Goal: Task Accomplishment & Management: Manage account settings

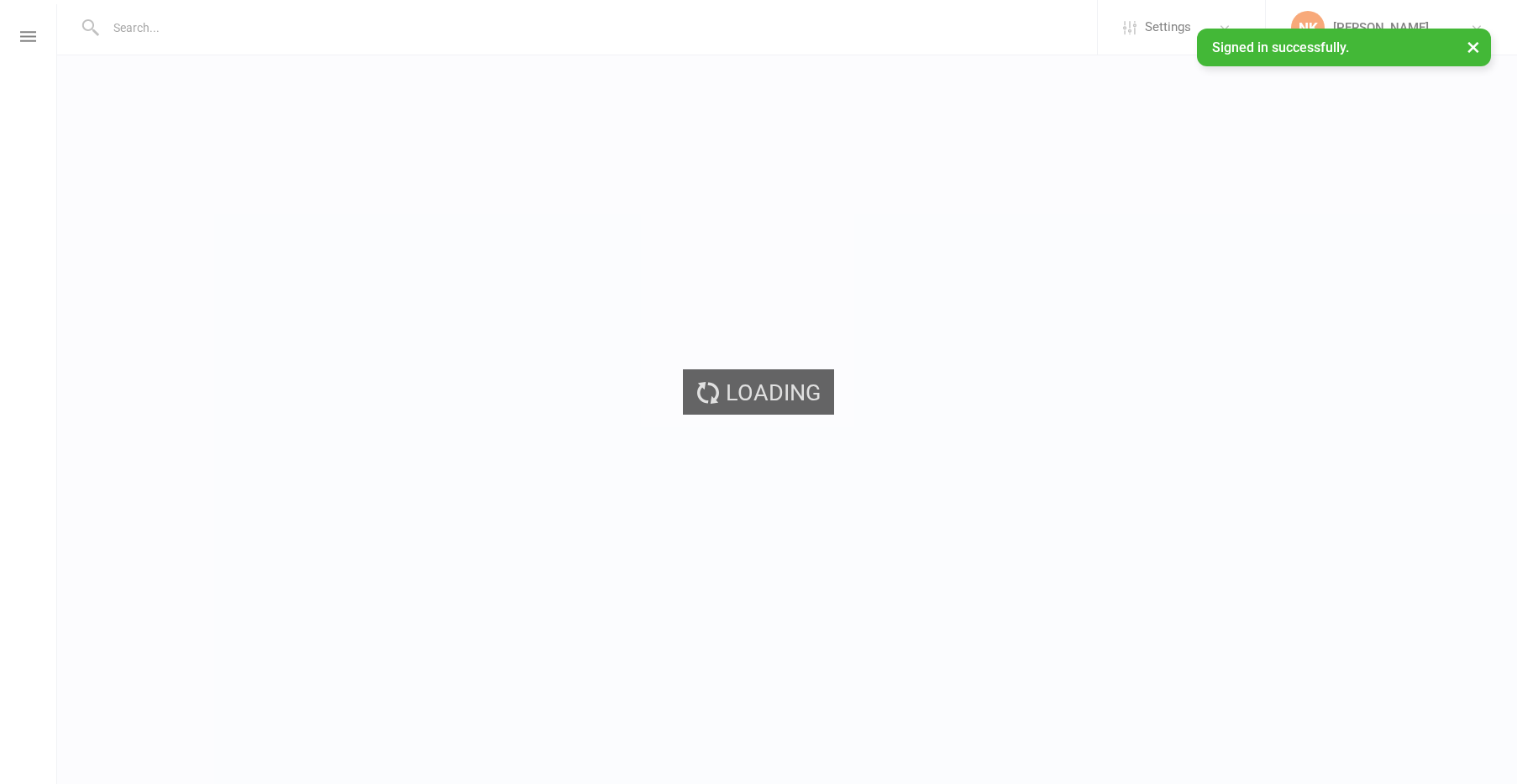
click at [275, 25] on div "Loading" at bounding box center [758, 392] width 1517 height 784
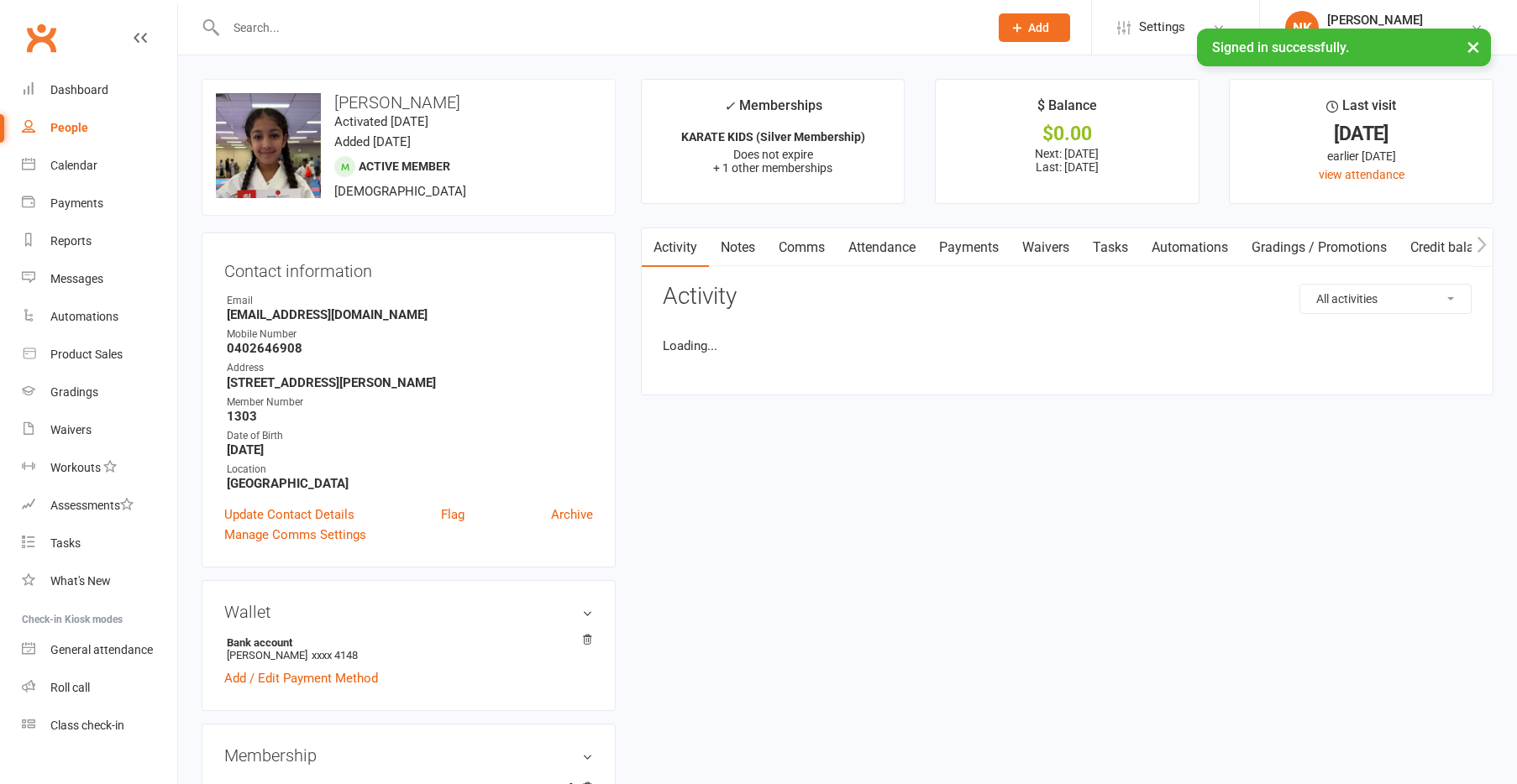
click at [255, 27] on input "text" at bounding box center [599, 28] width 756 height 24
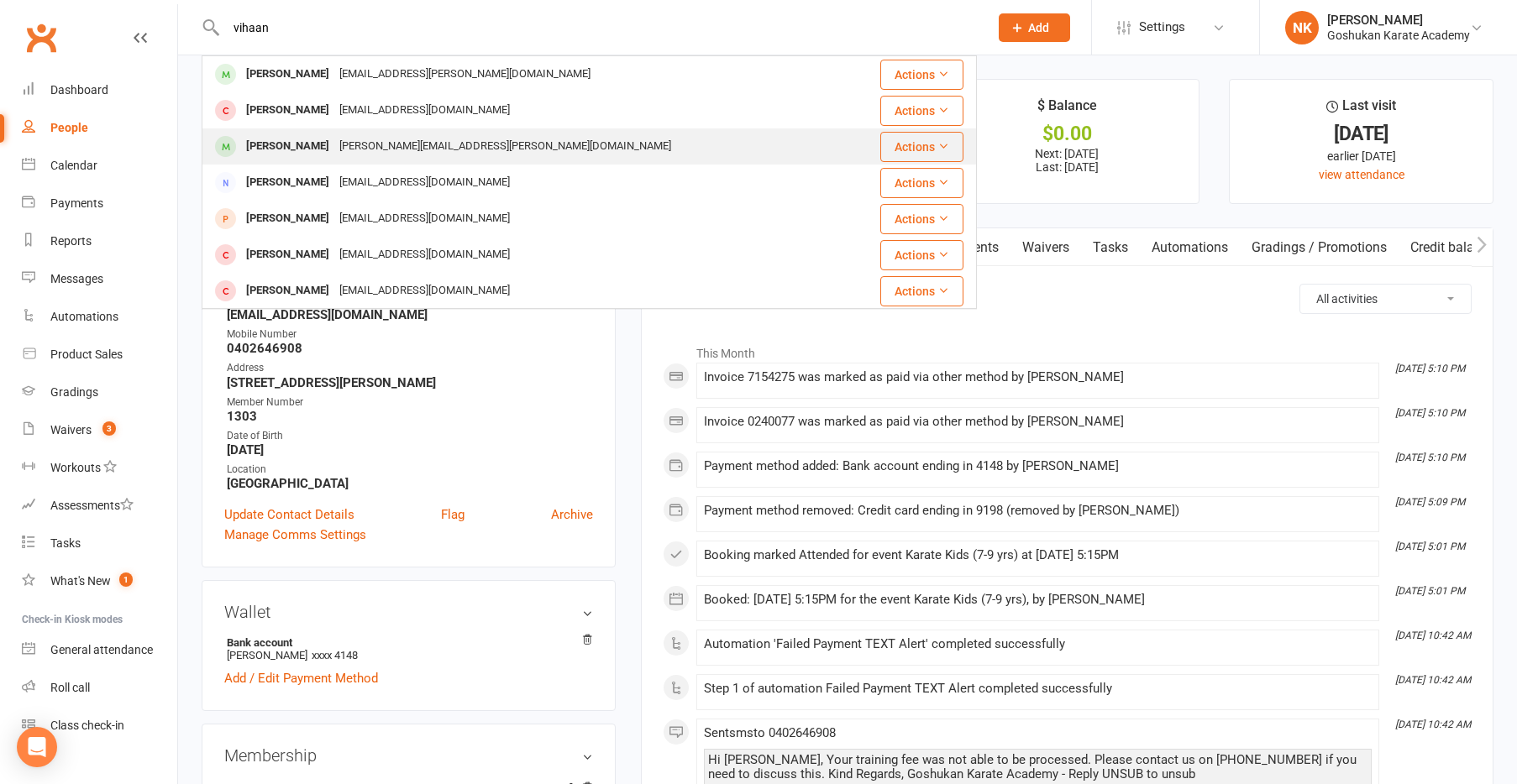
type input "vihaan"
click at [322, 147] on div "[PERSON_NAME]" at bounding box center [288, 147] width 93 height 25
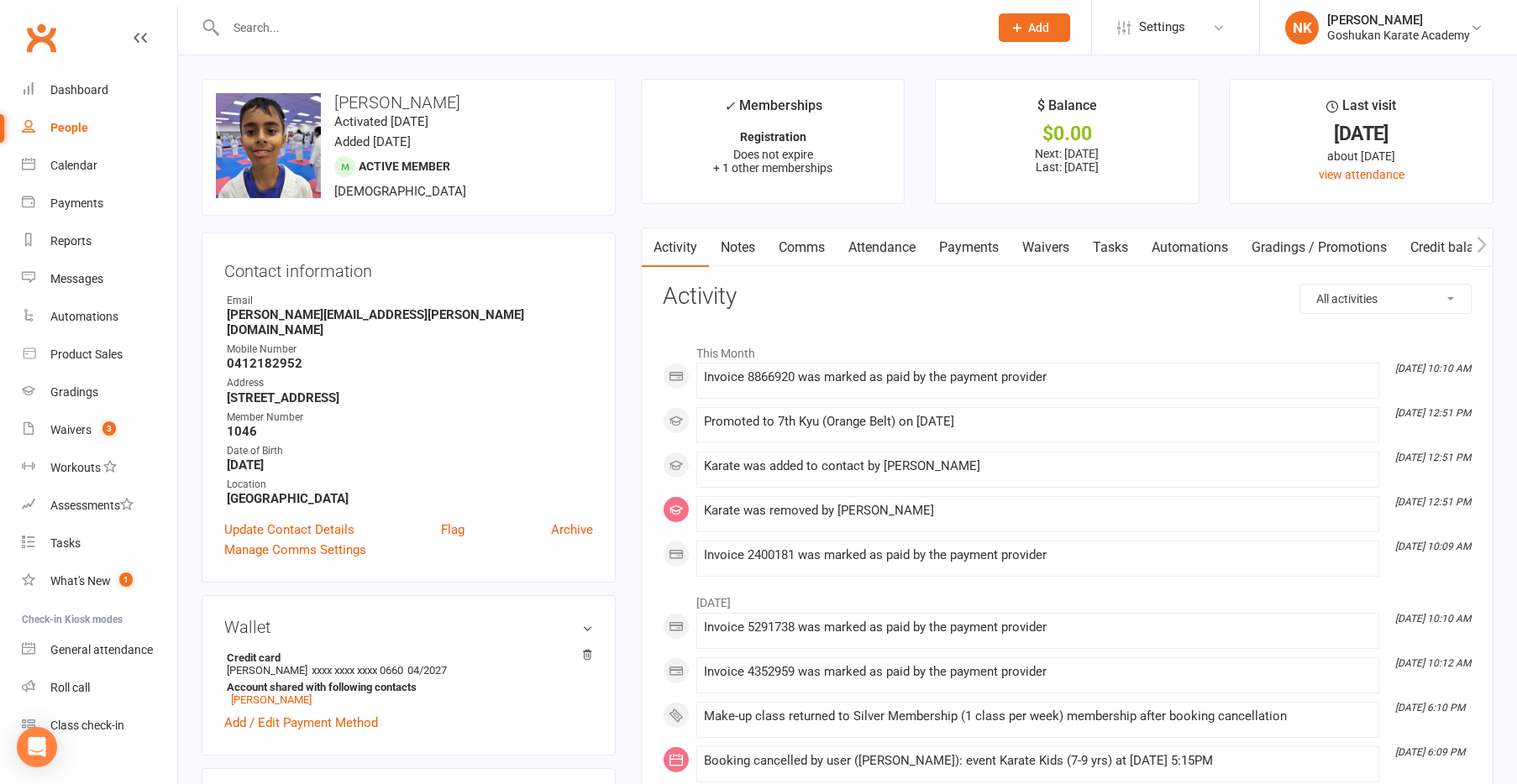
click at [957, 260] on link "Payments" at bounding box center [969, 248] width 84 height 39
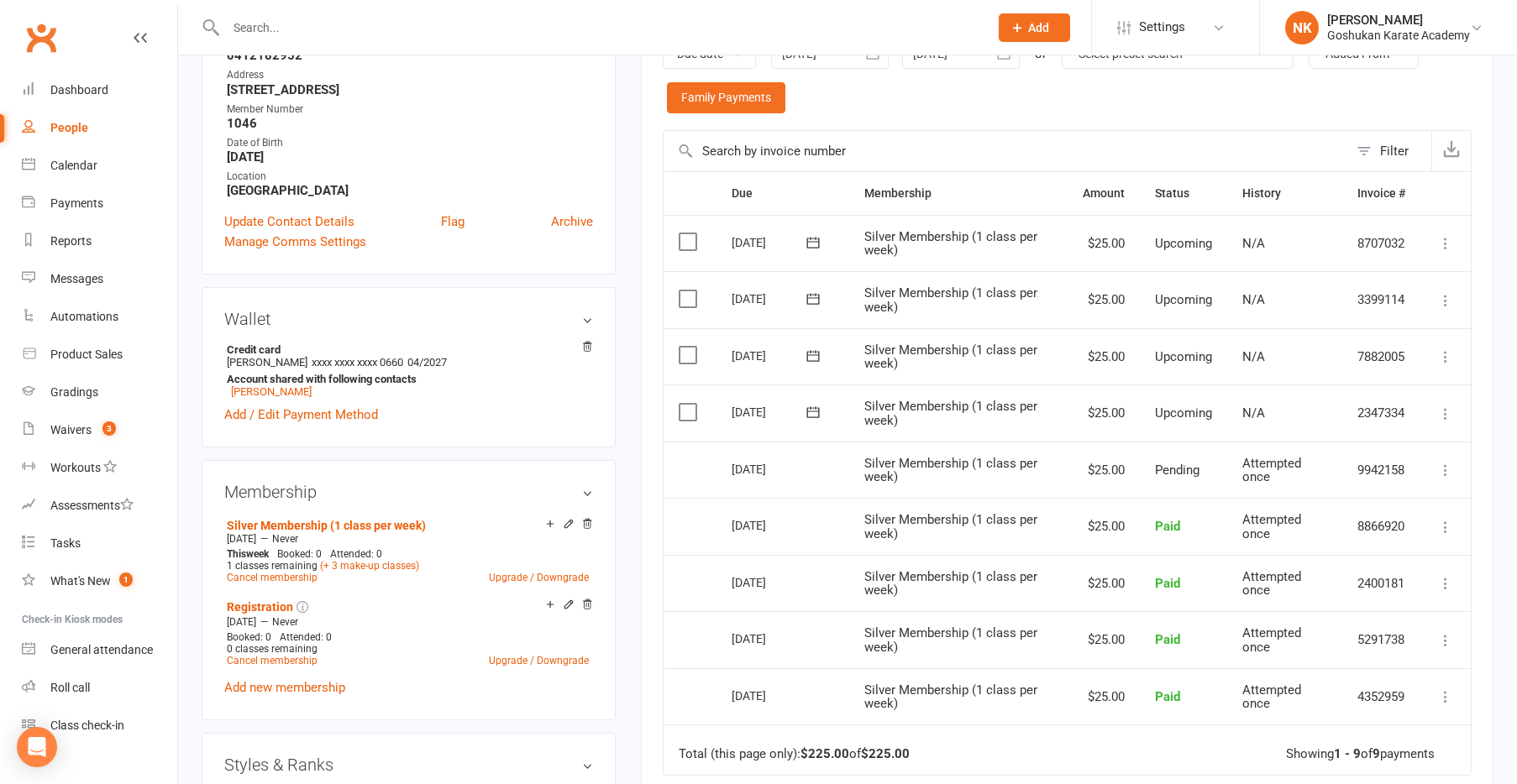
scroll to position [312, 0]
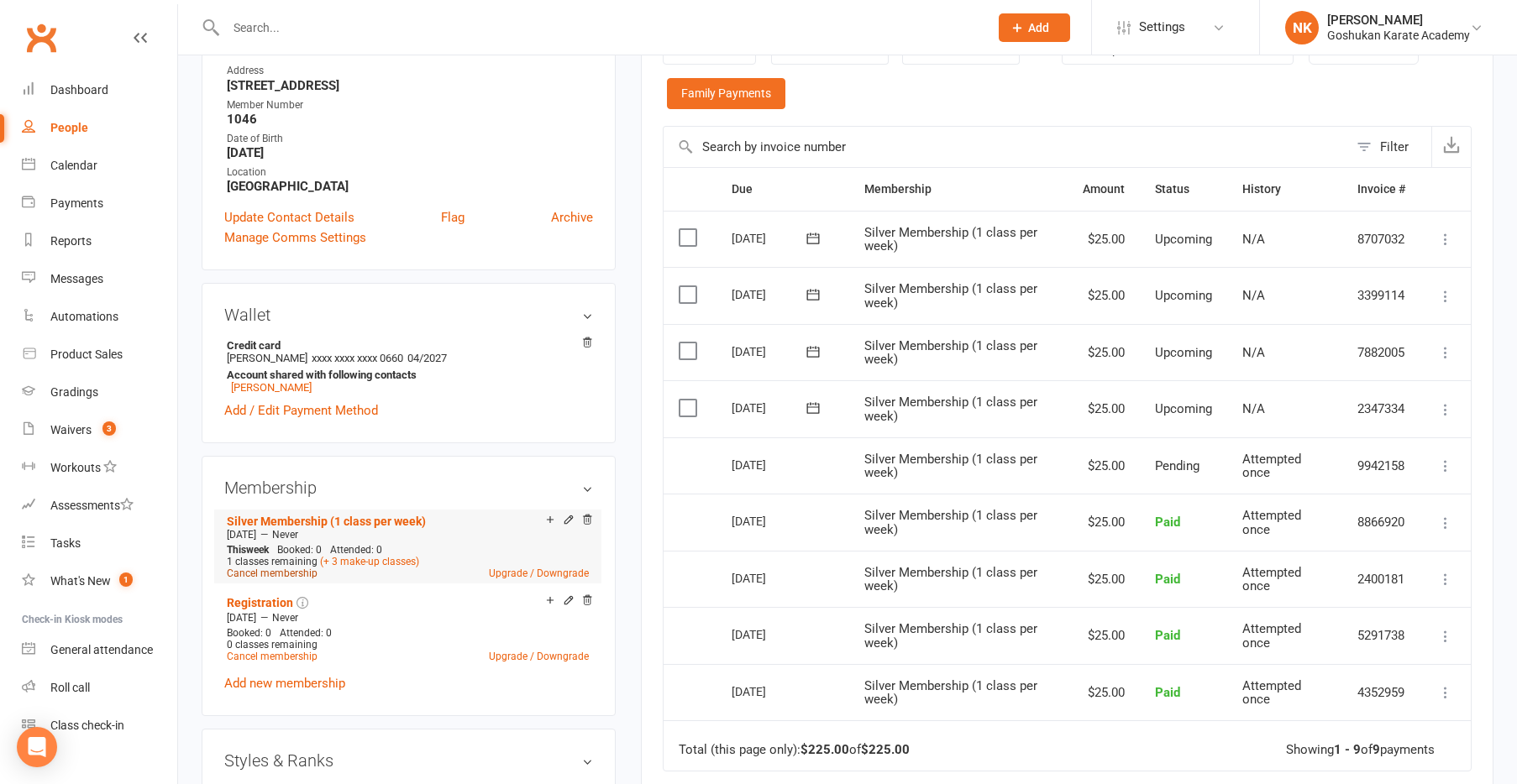
click at [303, 568] on link "Cancel membership" at bounding box center [272, 573] width 91 height 11
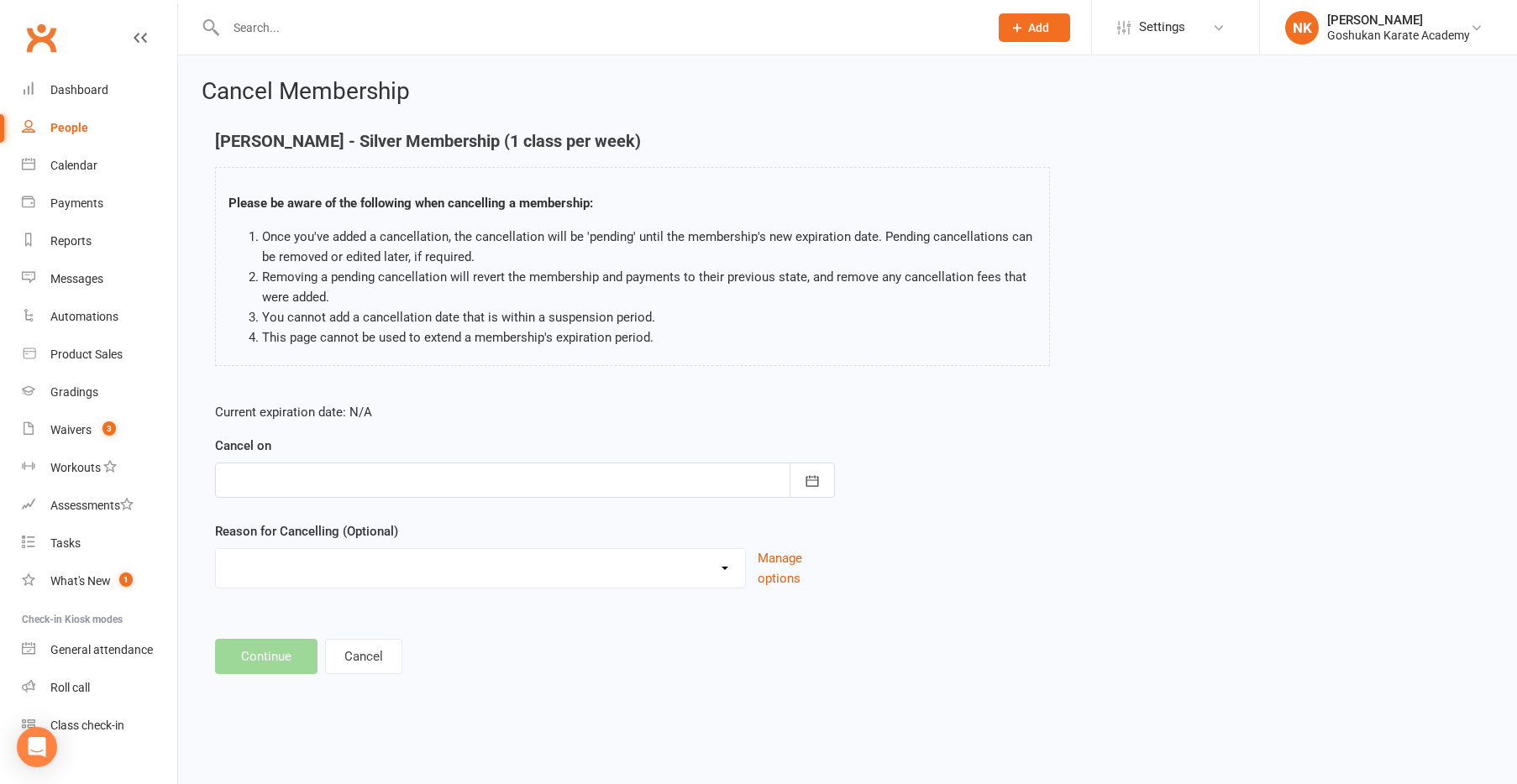
click at [319, 484] on div at bounding box center [524, 479] width 620 height 35
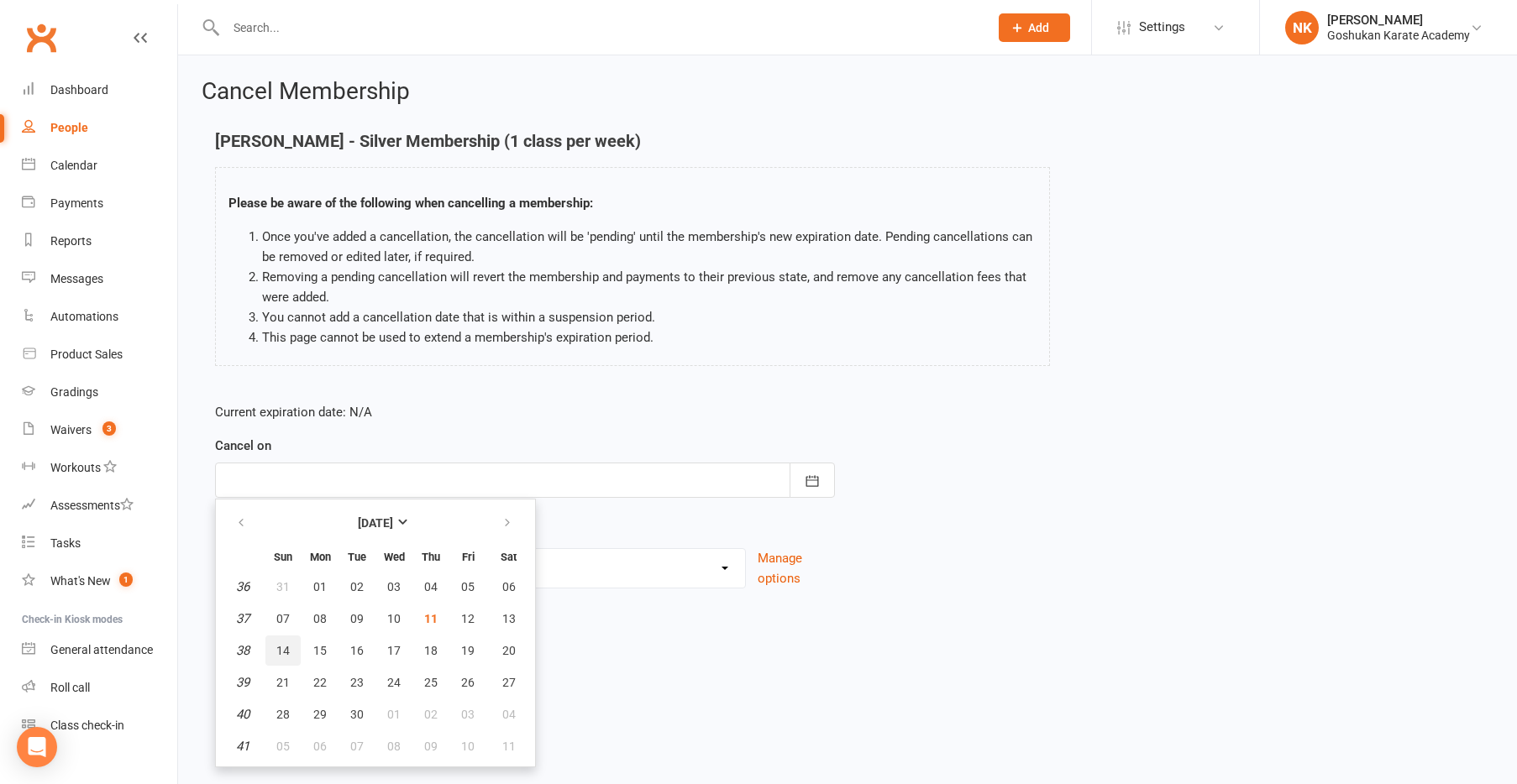
click at [287, 655] on span "14" at bounding box center [283, 650] width 13 height 13
type input "[DATE]"
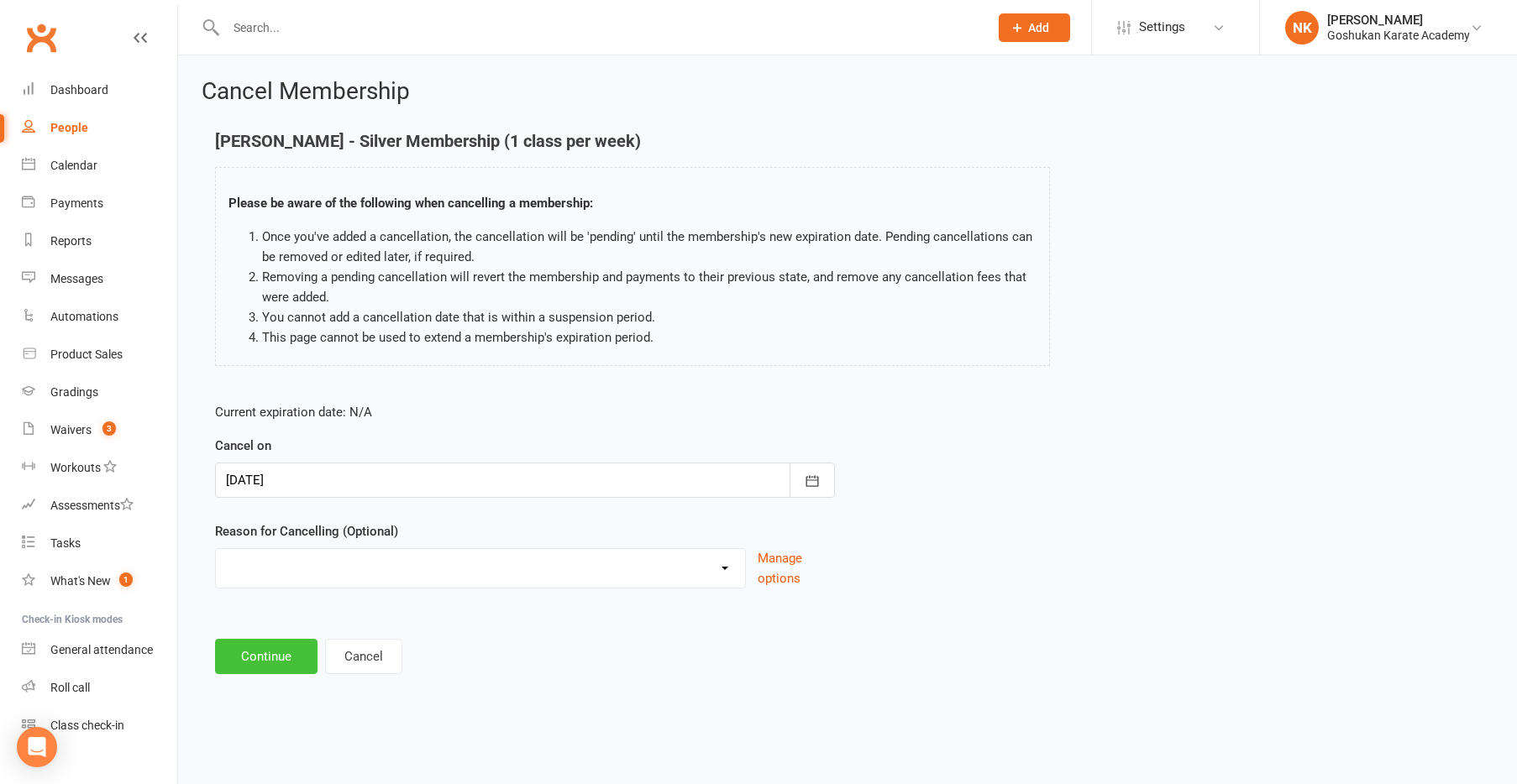
click at [278, 660] on button "Continue" at bounding box center [266, 656] width 103 height 35
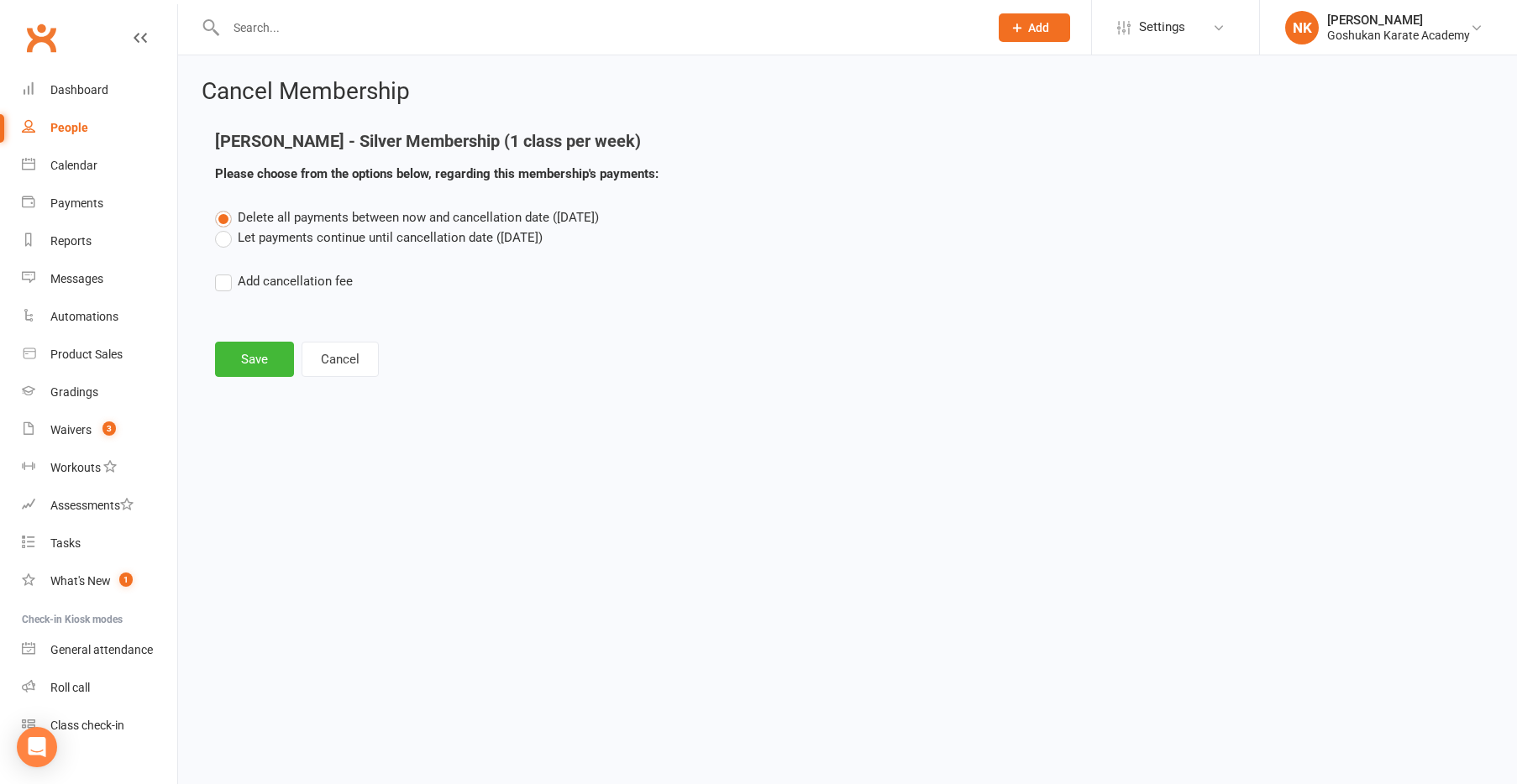
click at [320, 245] on label "Let payments continue until cancellation date ([DATE])" at bounding box center [378, 237] width 328 height 20
click at [226, 228] on input "Let payments continue until cancellation date ([DATE])" at bounding box center [219, 228] width 10 height 0
click at [263, 353] on button "Save" at bounding box center [253, 359] width 79 height 35
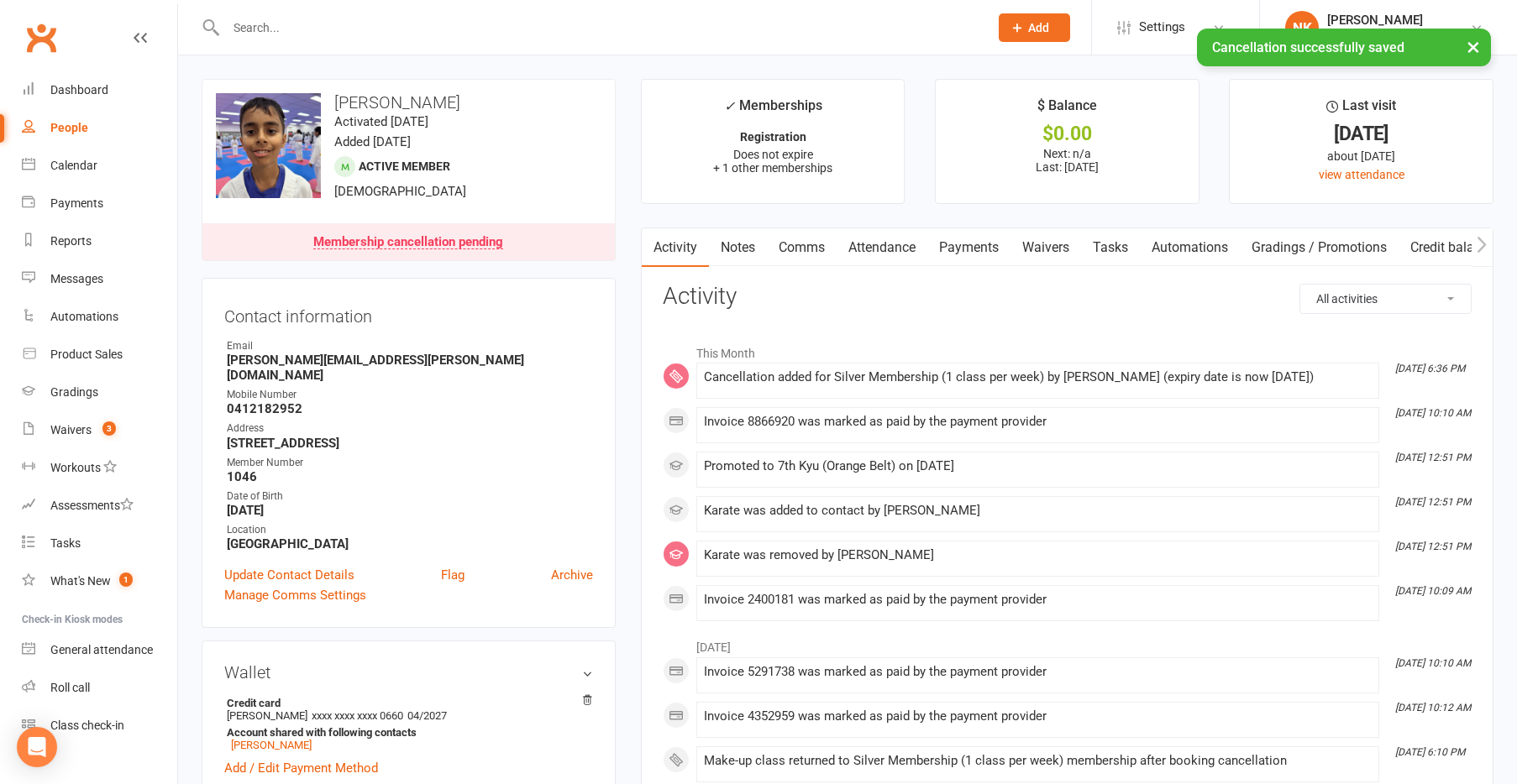
scroll to position [333, 0]
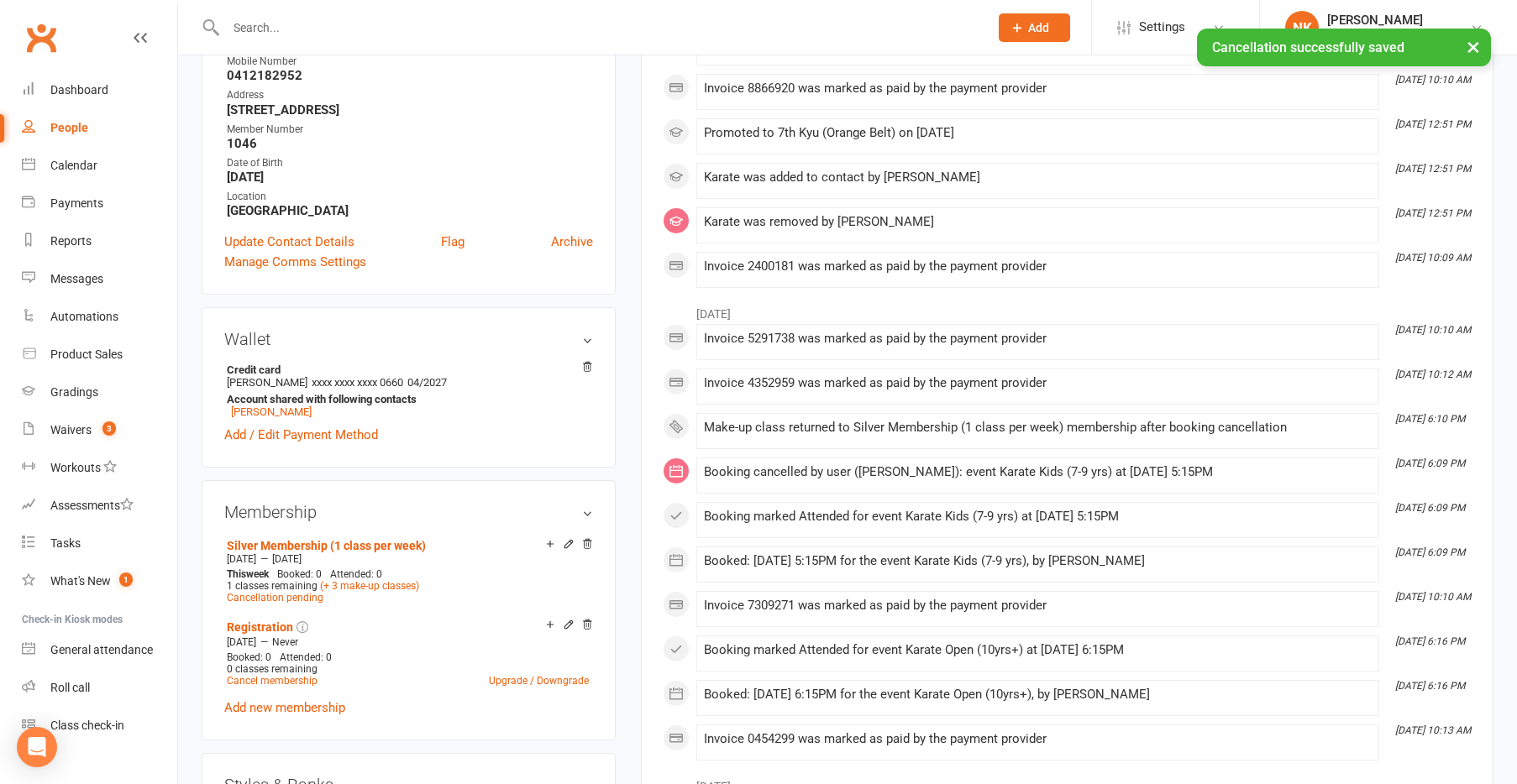
click at [621, 353] on div "upload photo change photo [PERSON_NAME] Activated [DATE] Added [DATE] Active me…" at bounding box center [408, 624] width 440 height 1756
